Goal: Task Accomplishment & Management: Manage account settings

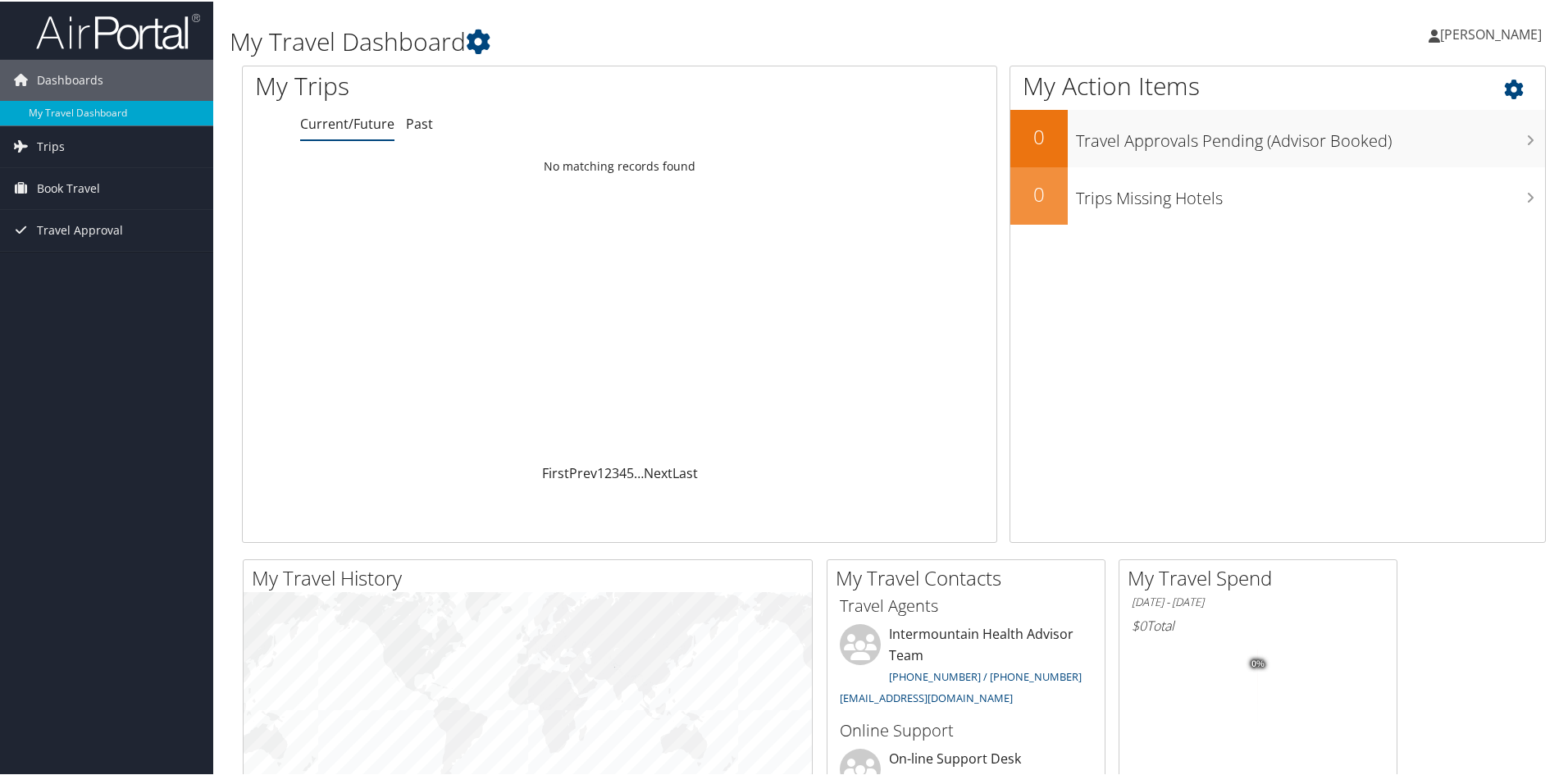
click at [1504, 82] on icon at bounding box center [1527, 83] width 48 height 28
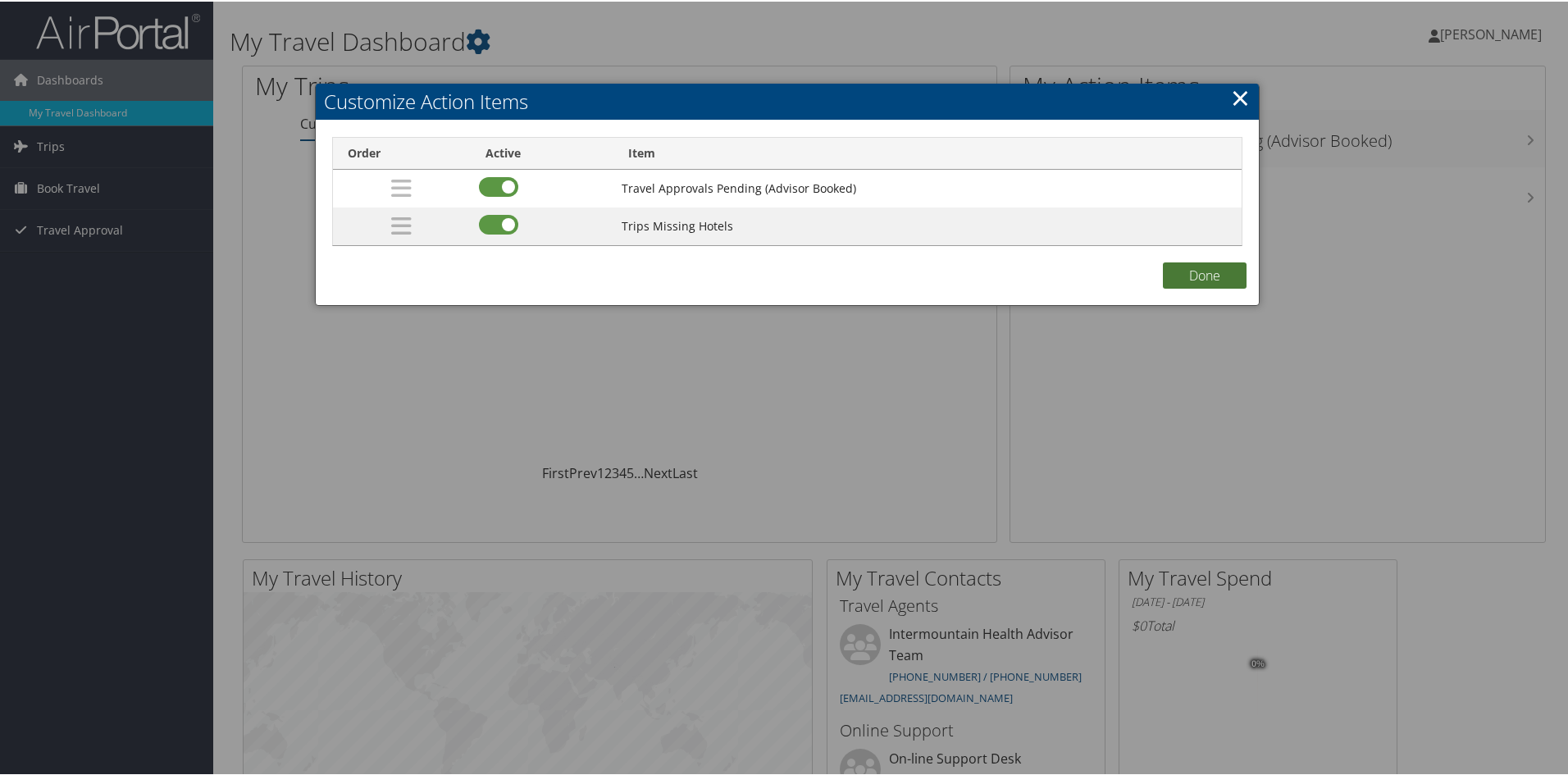
click at [1205, 270] on button "Done" at bounding box center [1204, 274] width 84 height 26
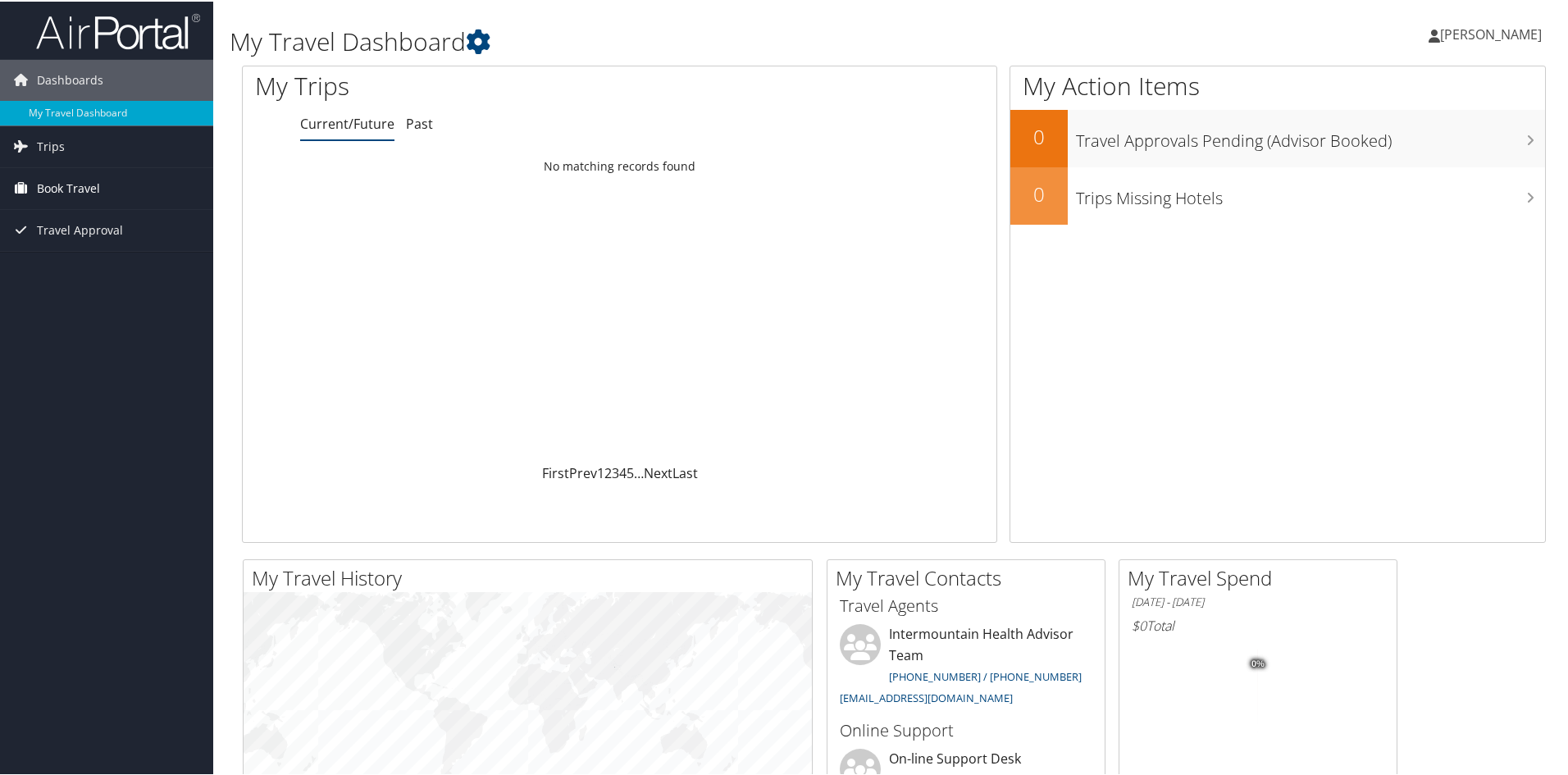
click at [87, 181] on span "Book Travel" at bounding box center [69, 187] width 63 height 41
click at [86, 146] on link "Trips" at bounding box center [107, 145] width 214 height 41
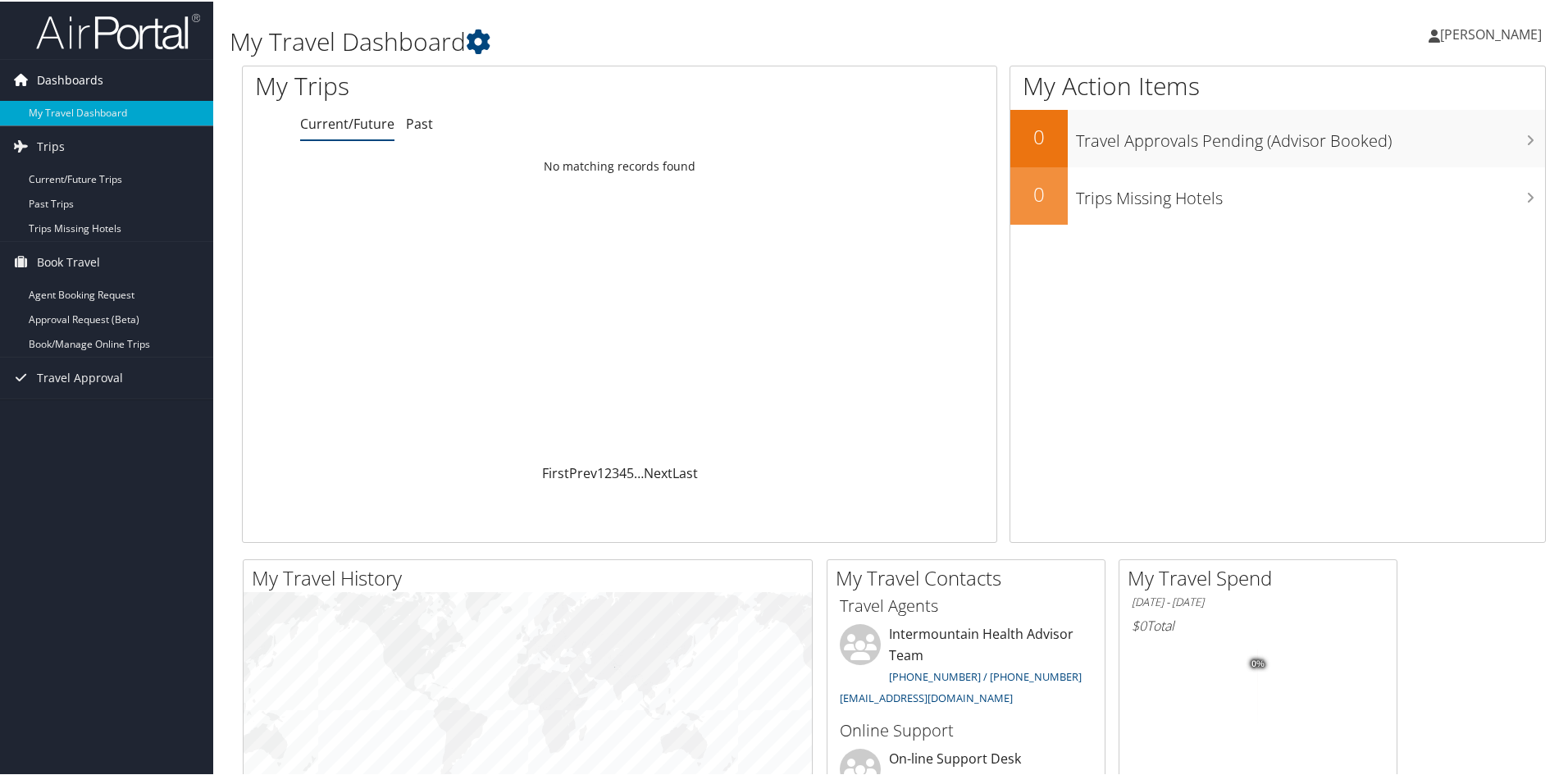
click at [69, 71] on span "Dashboards" at bounding box center [70, 79] width 66 height 41
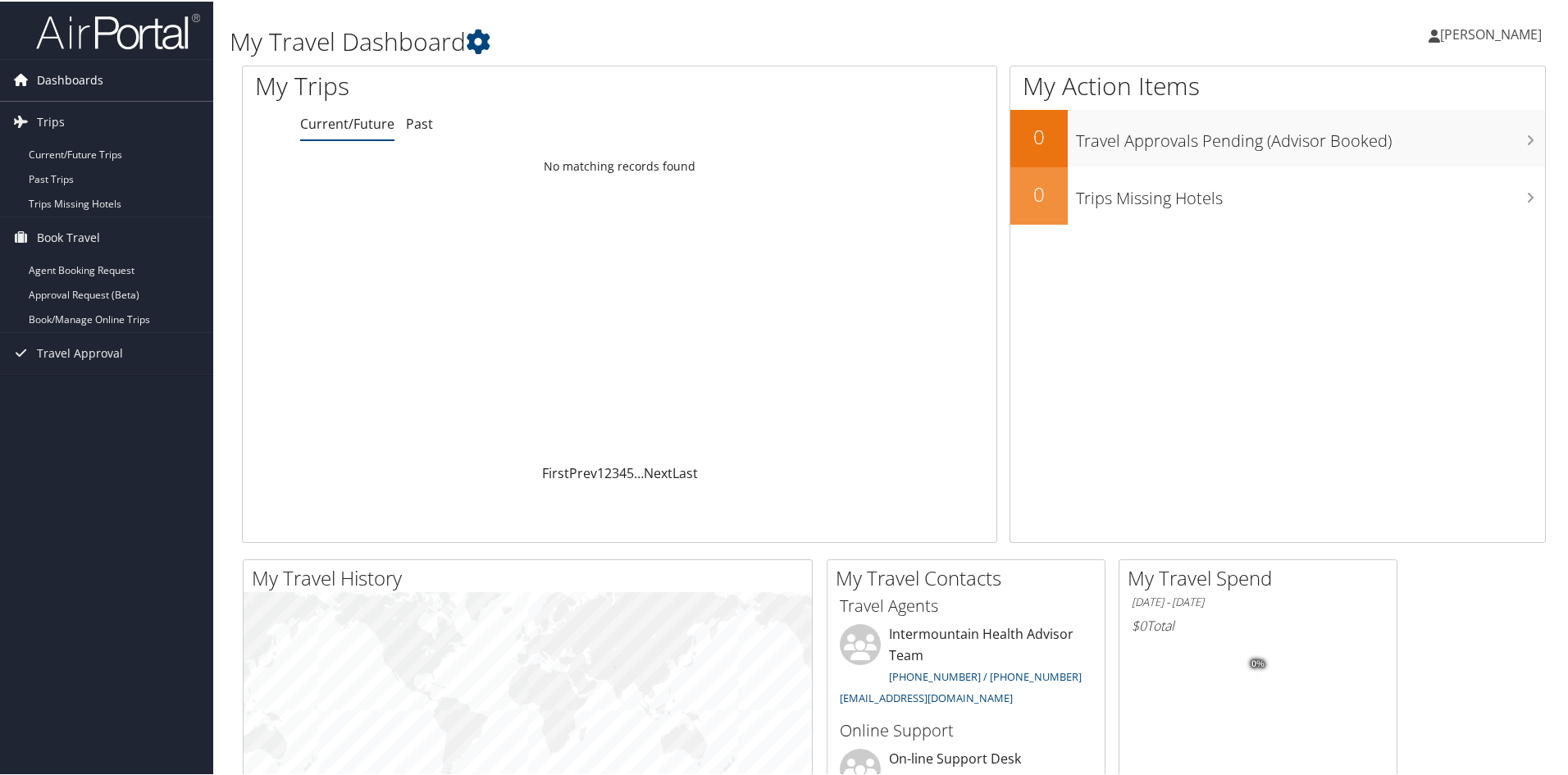
click at [69, 71] on span "Dashboards" at bounding box center [70, 79] width 66 height 41
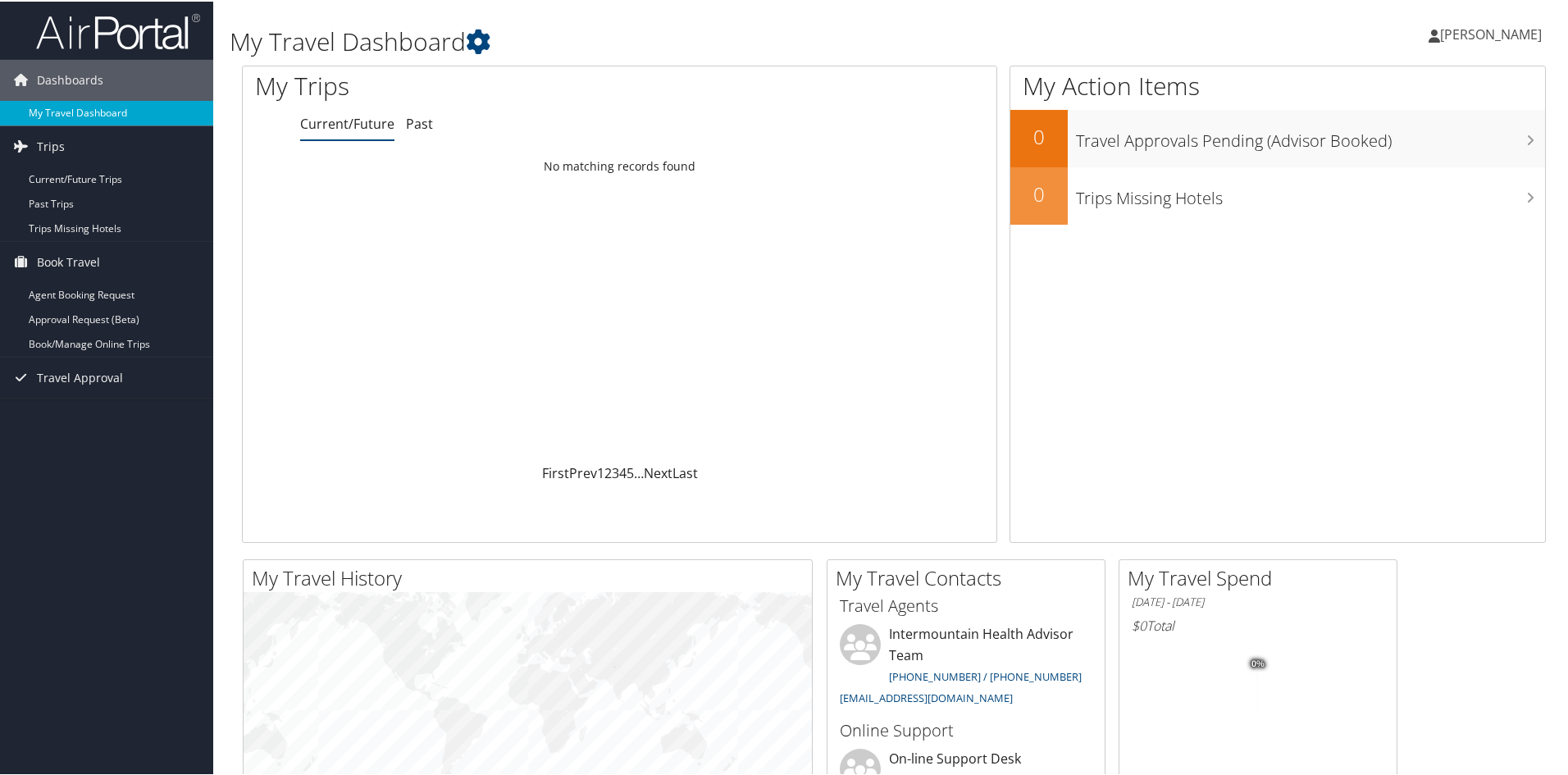
click at [87, 109] on link "My Travel Dashboard" at bounding box center [107, 111] width 214 height 25
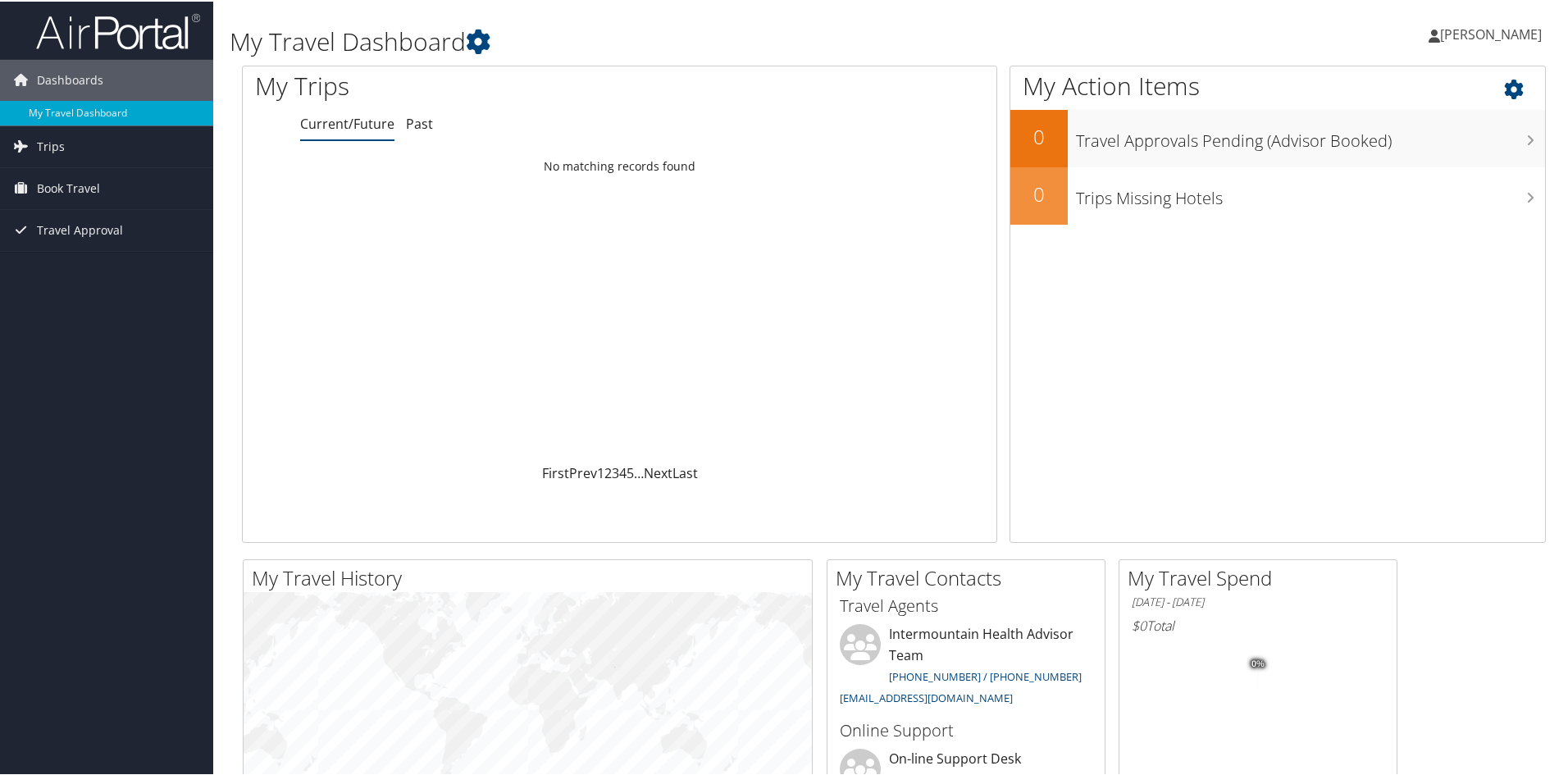
click at [1512, 81] on icon at bounding box center [1527, 83] width 48 height 28
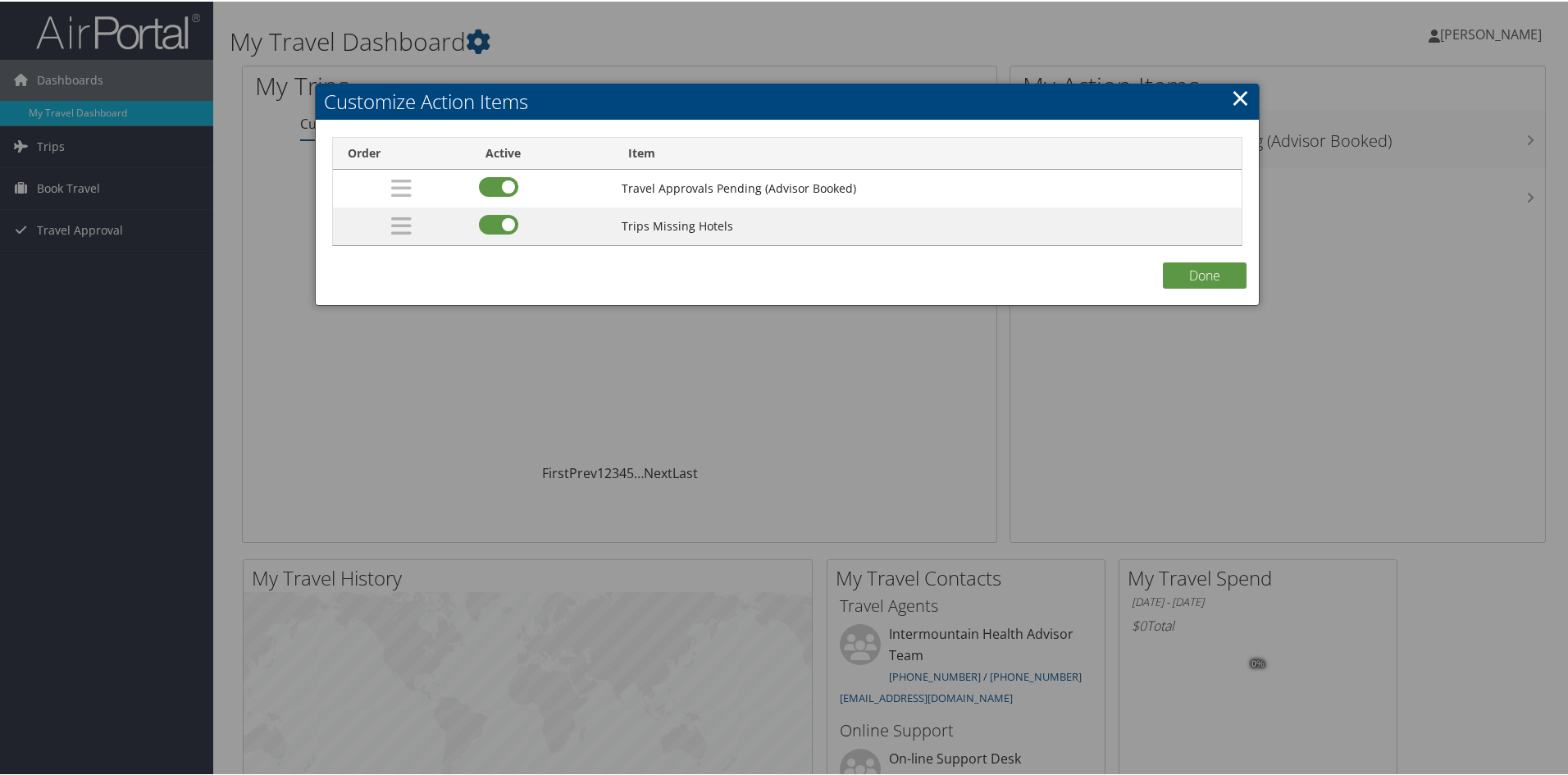
click at [1248, 97] on h2 "Customize Action Items" at bounding box center [787, 100] width 943 height 36
click at [1218, 271] on button "Done" at bounding box center [1204, 274] width 84 height 26
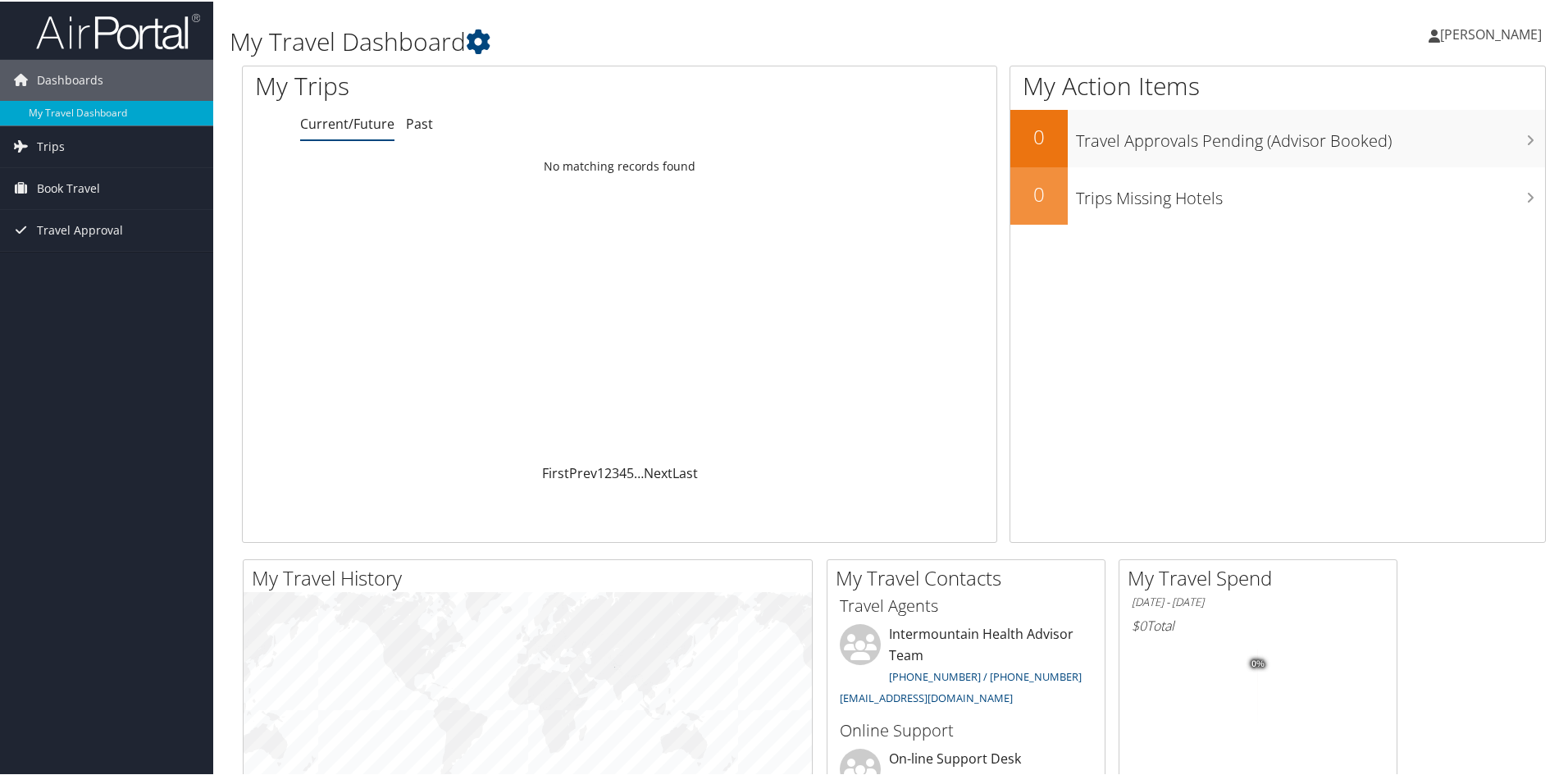
click at [1488, 36] on span "[PERSON_NAME]" at bounding box center [1491, 32] width 102 height 18
click at [1426, 145] on link "View Travel Profile" at bounding box center [1448, 146] width 183 height 28
